Goal: Check status: Check status

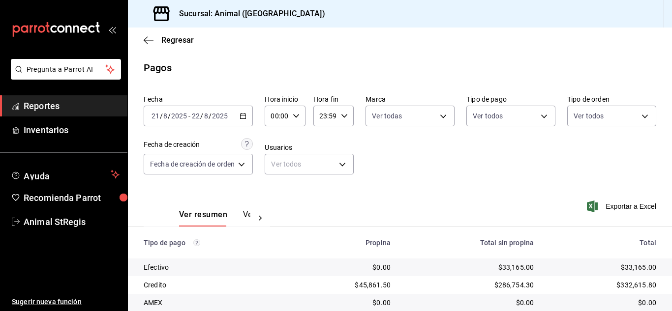
scroll to position [123, 0]
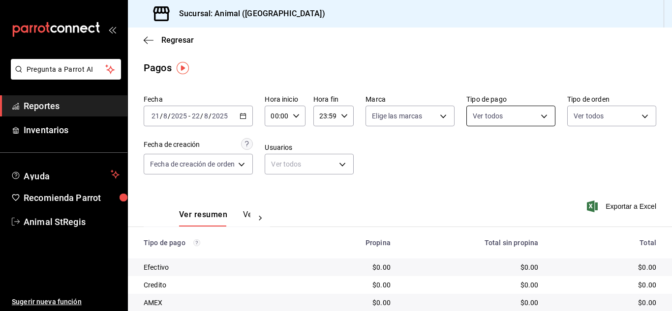
click at [514, 117] on body "Pregunta a Parrot AI Reportes Inventarios Ayuda Recomienda Parrot Animal StRegi…" at bounding box center [336, 155] width 672 height 311
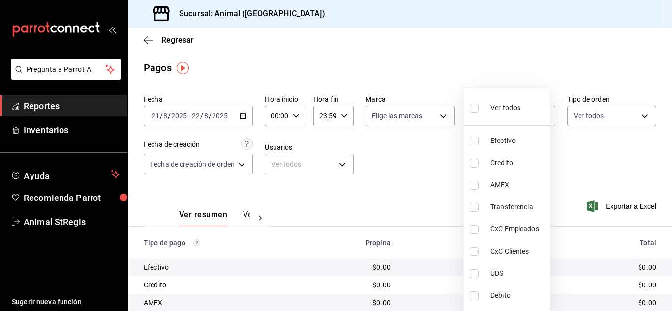
click at [474, 109] on input "checkbox" at bounding box center [474, 108] width 9 height 9
checkbox input "true"
type input "5a0f3365-d715-4940-adc4-656debb7822a,fc07b02b-84a7-4dba-9bff-98bba82b1290,ff2b0…"
checkbox input "true"
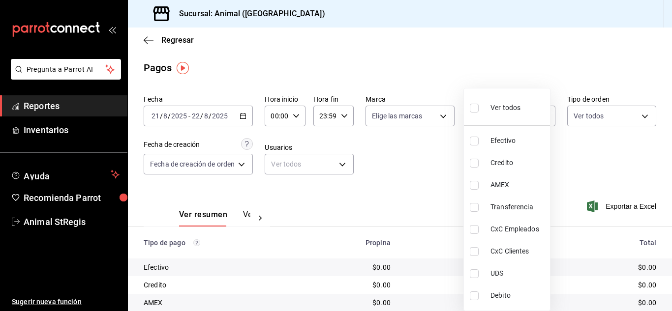
checkbox input "true"
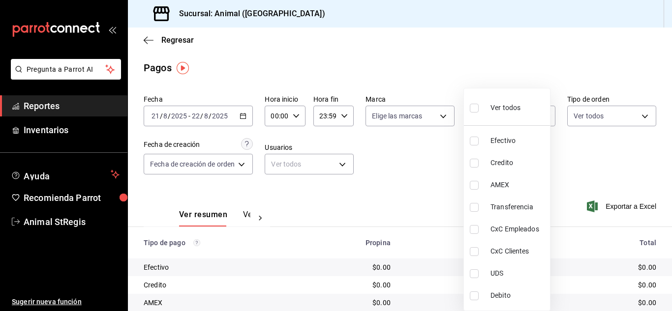
checkbox input "true"
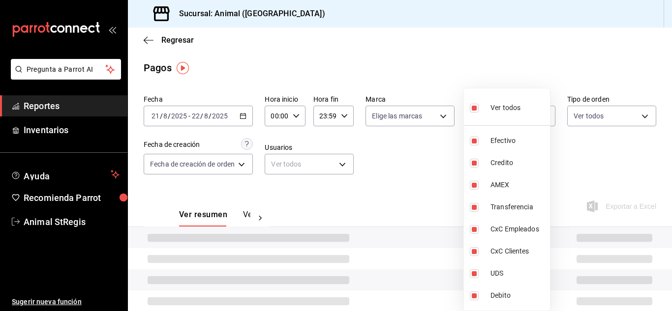
click at [443, 150] on div at bounding box center [336, 155] width 672 height 311
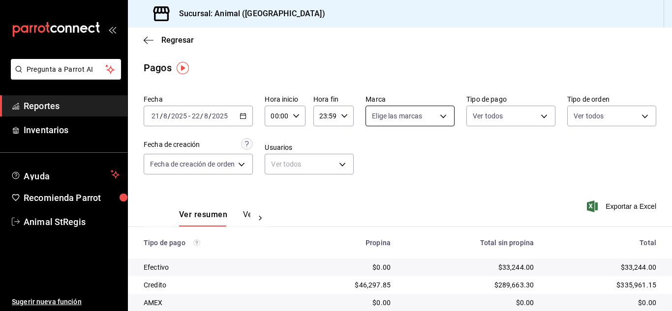
click at [378, 113] on body "Pregunta a Parrot AI Reportes Inventarios Ayuda Recomienda Parrot Animal StRegi…" at bounding box center [336, 155] width 672 height 311
drag, startPoint x: 377, startPoint y: 153, endPoint x: 507, endPoint y: 173, distance: 131.3
click at [376, 153] on input "checkbox" at bounding box center [375, 154] width 9 height 9
checkbox input "true"
type input "3f39fcdc-c8c4-4fff-883a-47b345d9391c"
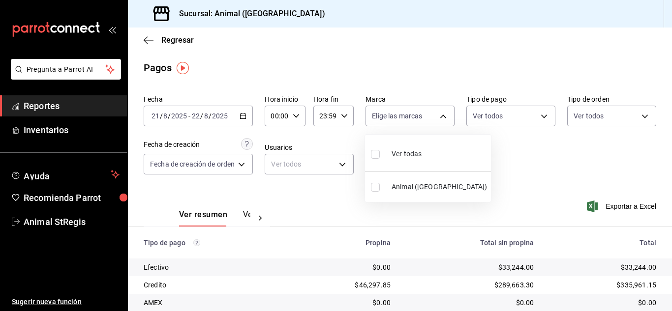
checkbox input "true"
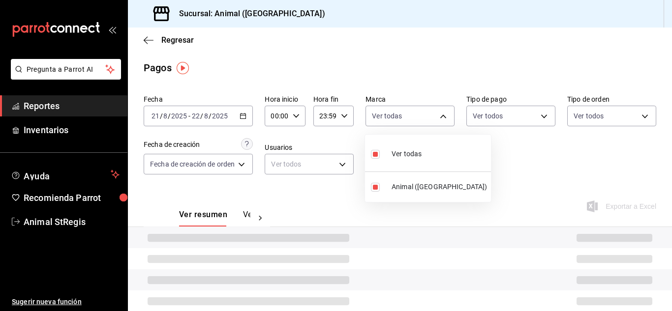
click at [508, 173] on div at bounding box center [336, 155] width 672 height 311
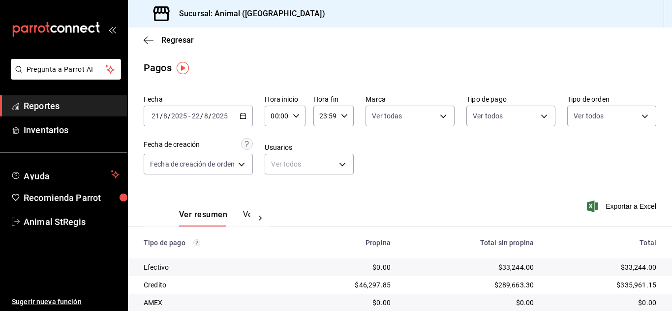
click at [487, 9] on div "Sucursal: Animal ([GEOGRAPHIC_DATA])" at bounding box center [400, 14] width 544 height 28
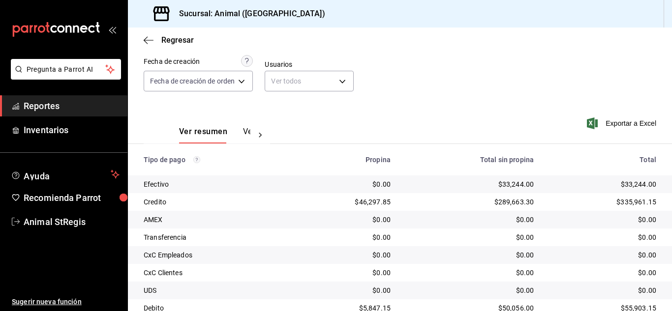
scroll to position [123, 0]
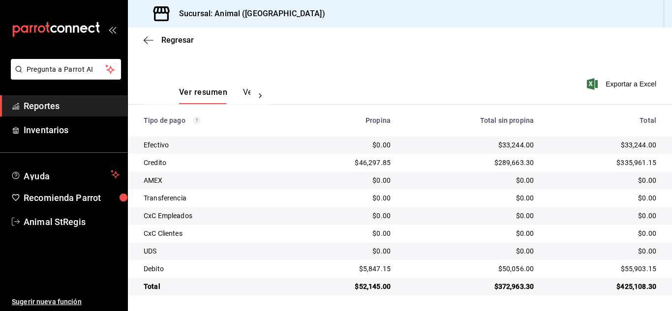
click at [293, 254] on td "$0.00" at bounding box center [346, 251] width 106 height 18
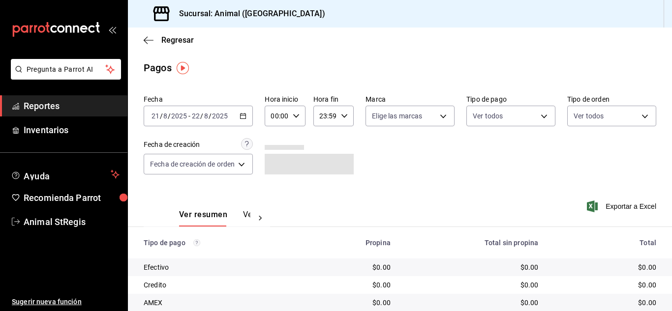
click at [479, 144] on div "Fecha [DATE] [DATE] - [DATE] [DATE] Hora inicio 00:00 Hora inicio Hora fin 23:5…" at bounding box center [400, 138] width 513 height 95
click at [298, 115] on \(Stroke\) "button" at bounding box center [296, 115] width 6 height 3
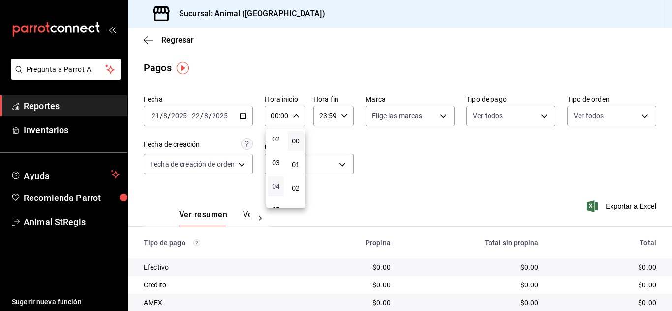
scroll to position [98, 0]
click at [281, 205] on button "07" at bounding box center [276, 208] width 16 height 20
type input "07:00"
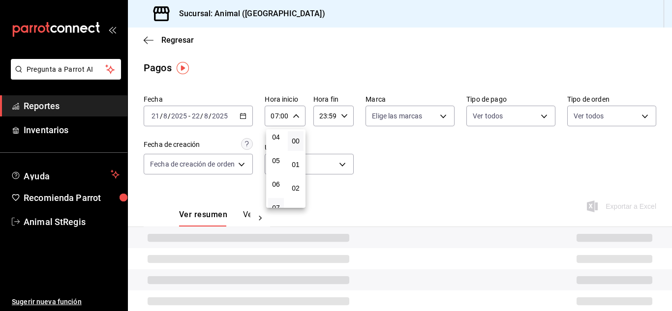
click at [428, 157] on div at bounding box center [336, 155] width 672 height 311
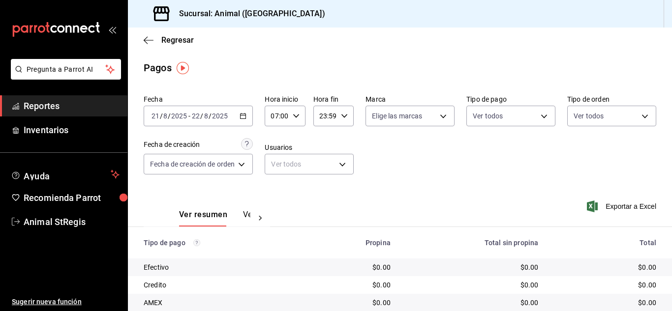
click at [360, 141] on div "Fecha [DATE] [DATE] - [DATE] [DATE] Hora inicio 07:00 Hora inicio Hora fin 23:5…" at bounding box center [400, 138] width 513 height 95
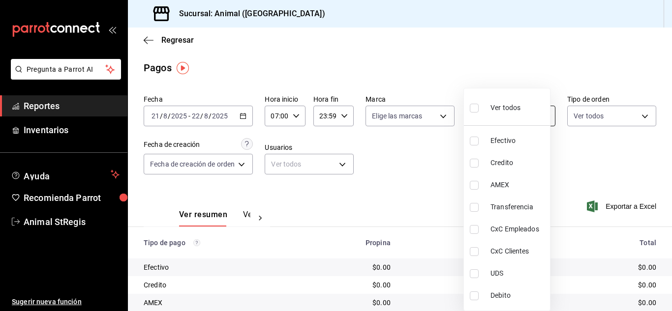
click at [471, 121] on body "Pregunta a Parrot AI Reportes Inventarios Ayuda Recomienda Parrot Animal StRegi…" at bounding box center [336, 155] width 672 height 311
click at [476, 110] on input "checkbox" at bounding box center [474, 108] width 9 height 9
checkbox input "true"
type input "5a0f3365-d715-4940-adc4-656debb7822a,fc07b02b-84a7-4dba-9bff-98bba82b1290,ff2b0…"
checkbox input "true"
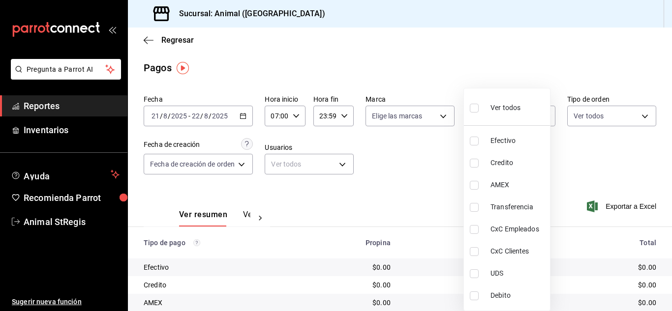
checkbox input "true"
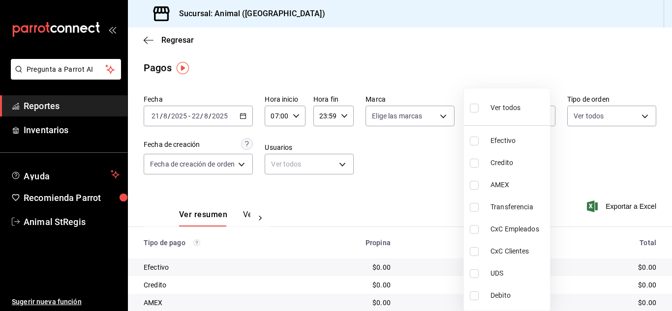
checkbox input "true"
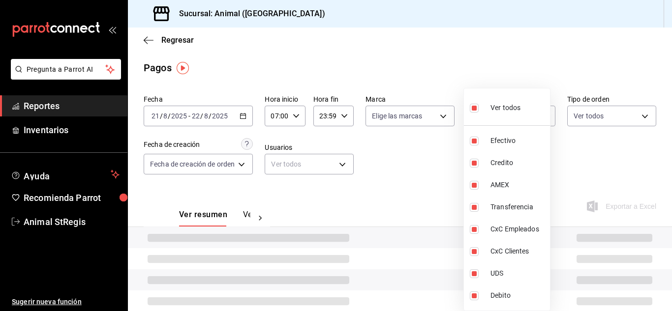
drag, startPoint x: 430, startPoint y: 161, endPoint x: 391, endPoint y: 138, distance: 45.6
click at [427, 161] on div at bounding box center [336, 155] width 672 height 311
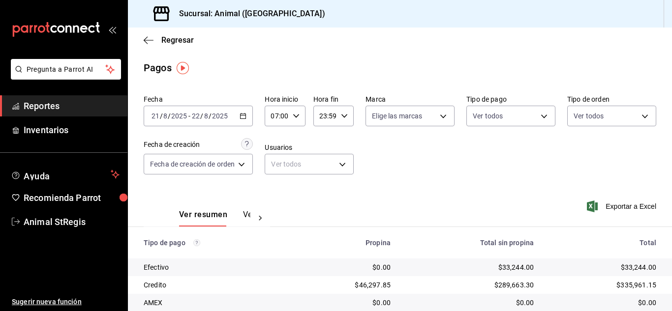
click at [392, 123] on body "Pregunta a Parrot AI Reportes Inventarios Ayuda Recomienda Parrot Animal StRegi…" at bounding box center [336, 155] width 672 height 311
click at [378, 156] on input "checkbox" at bounding box center [375, 154] width 9 height 9
checkbox input "true"
type input "3f39fcdc-c8c4-4fff-883a-47b345d9391c"
checkbox input "true"
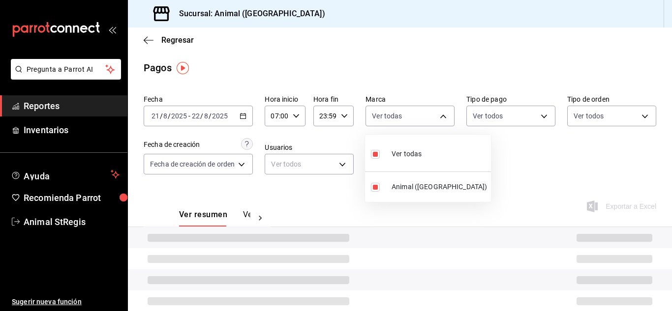
click at [490, 157] on div at bounding box center [336, 155] width 672 height 311
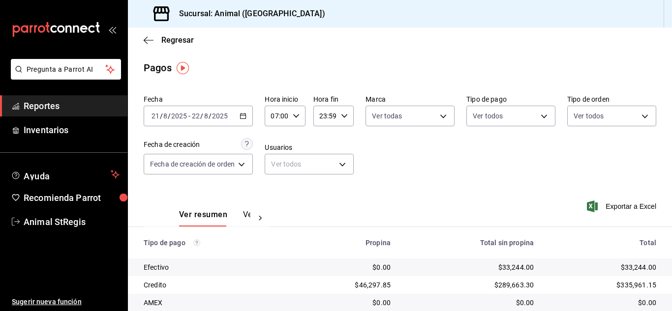
drag, startPoint x: 507, startPoint y: 20, endPoint x: 509, endPoint y: 25, distance: 5.3
click at [509, 25] on div "Sucursal: Animal ([GEOGRAPHIC_DATA])" at bounding box center [400, 14] width 544 height 28
click at [549, 71] on div "Pagos" at bounding box center [400, 67] width 544 height 15
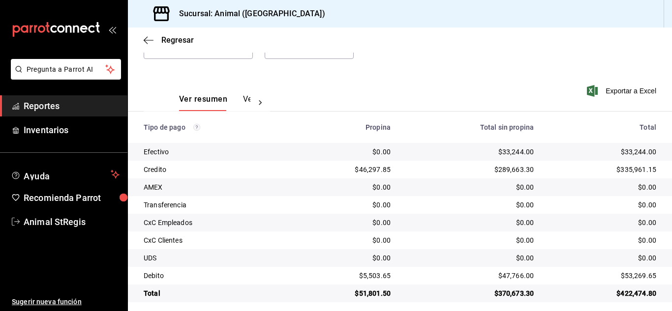
scroll to position [123, 0]
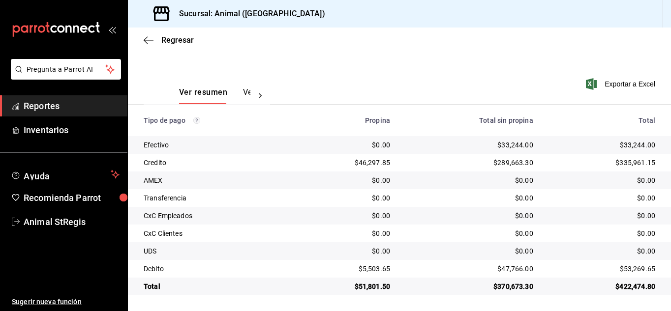
click at [507, 47] on div "Regresar" at bounding box center [399, 40] width 543 height 25
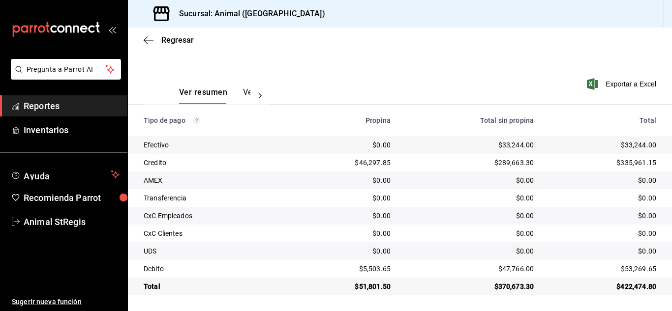
click at [424, 272] on div "$47,766.00" at bounding box center [469, 269] width 127 height 10
click at [557, 144] on div "$33,244.00" at bounding box center [602, 145] width 107 height 10
